Goal: Task Accomplishment & Management: Use online tool/utility

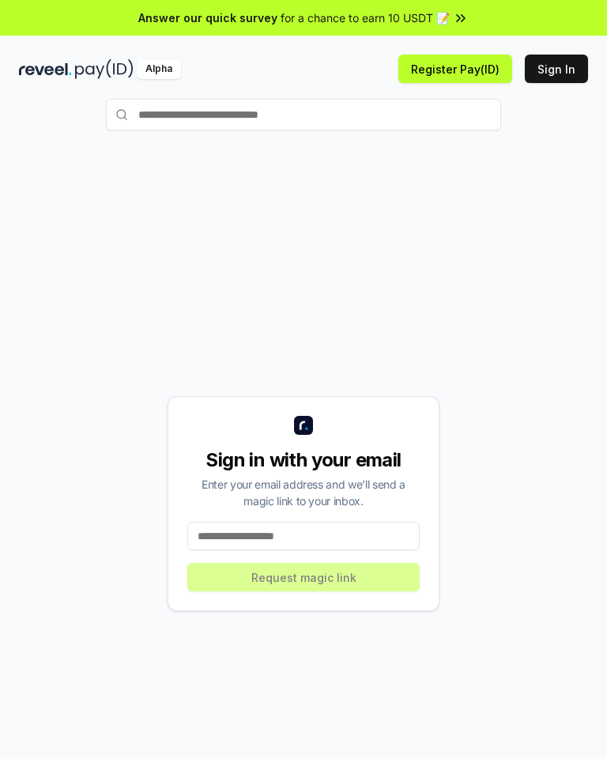
click at [311, 540] on input at bounding box center [303, 536] width 232 height 28
click at [313, 115] on input "text" at bounding box center [303, 115] width 395 height 32
click at [565, 73] on button "Sign In" at bounding box center [556, 69] width 63 height 28
click at [564, 70] on button "Sign In" at bounding box center [556, 69] width 63 height 28
